Goal: Navigation & Orientation: Go to known website

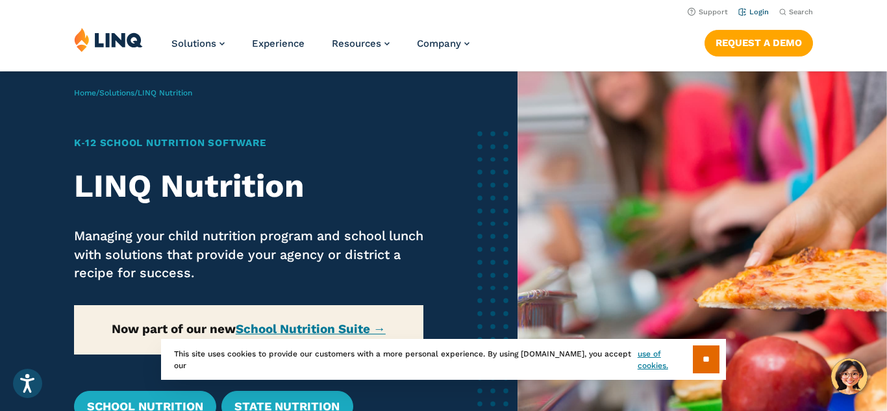
click at [759, 8] on link "Login" at bounding box center [753, 12] width 31 height 8
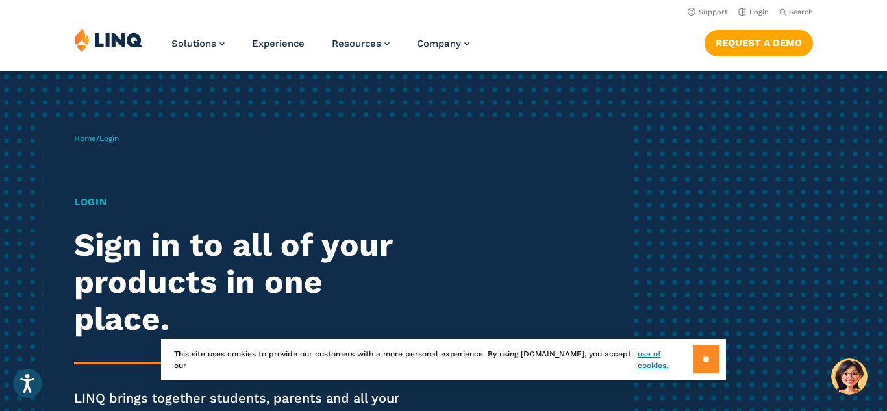
click at [698, 363] on input "**" at bounding box center [706, 359] width 27 height 28
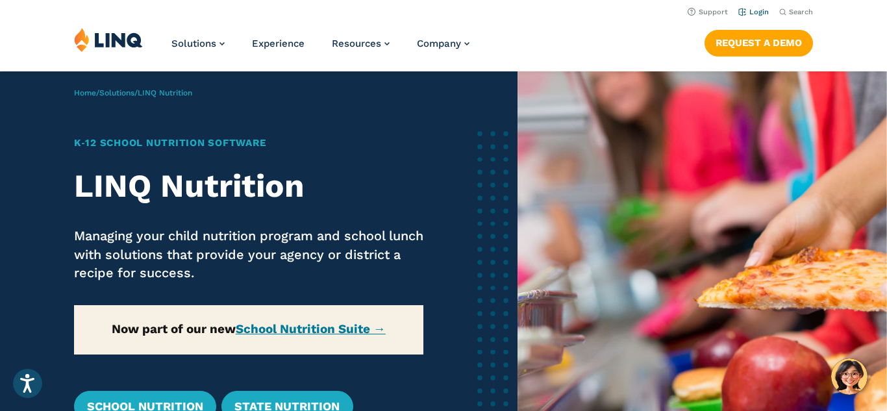
click at [754, 12] on link "Login" at bounding box center [753, 12] width 31 height 8
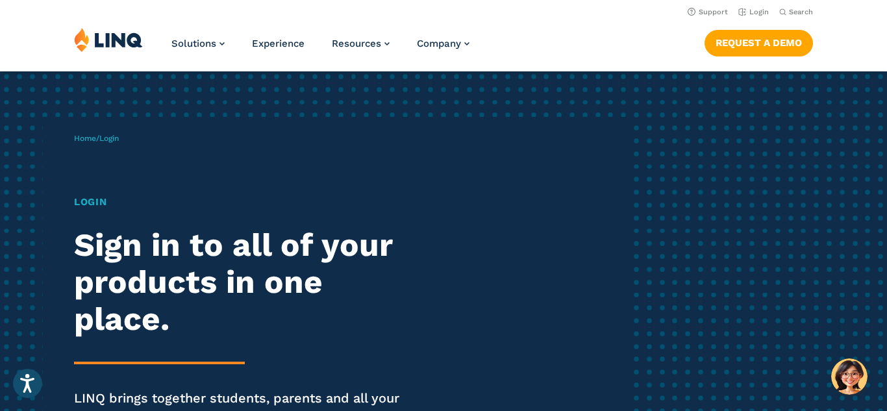
click at [98, 203] on h1 "Login" at bounding box center [244, 202] width 341 height 15
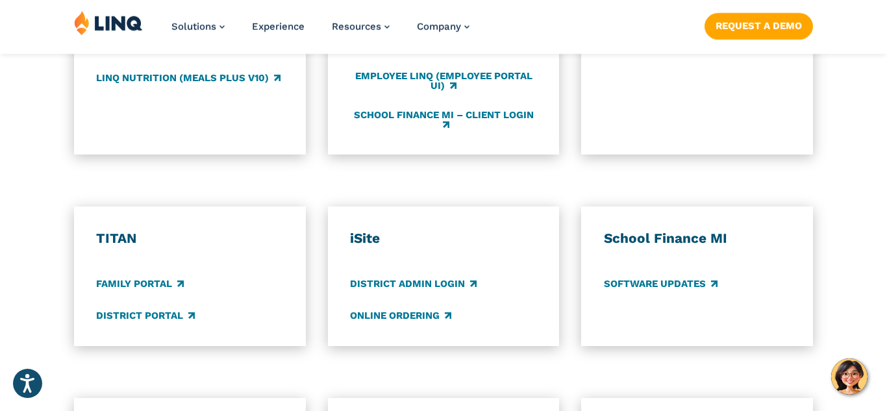
scroll to position [876, 0]
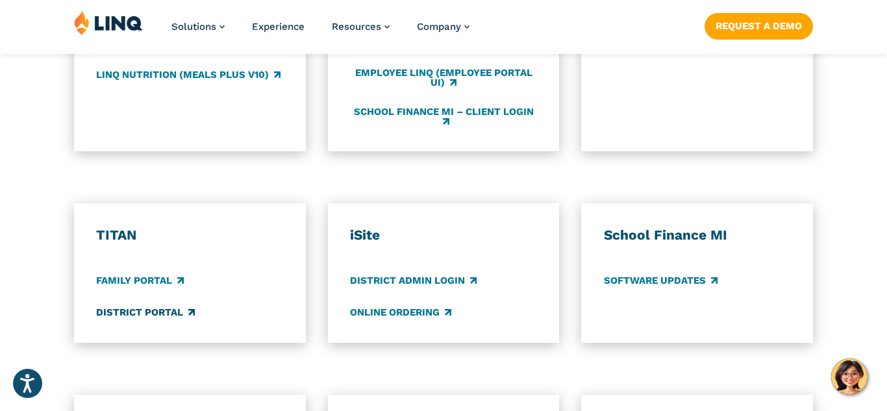
click at [177, 311] on link "District Portal" at bounding box center [145, 312] width 99 height 14
